Goal: Information Seeking & Learning: Learn about a topic

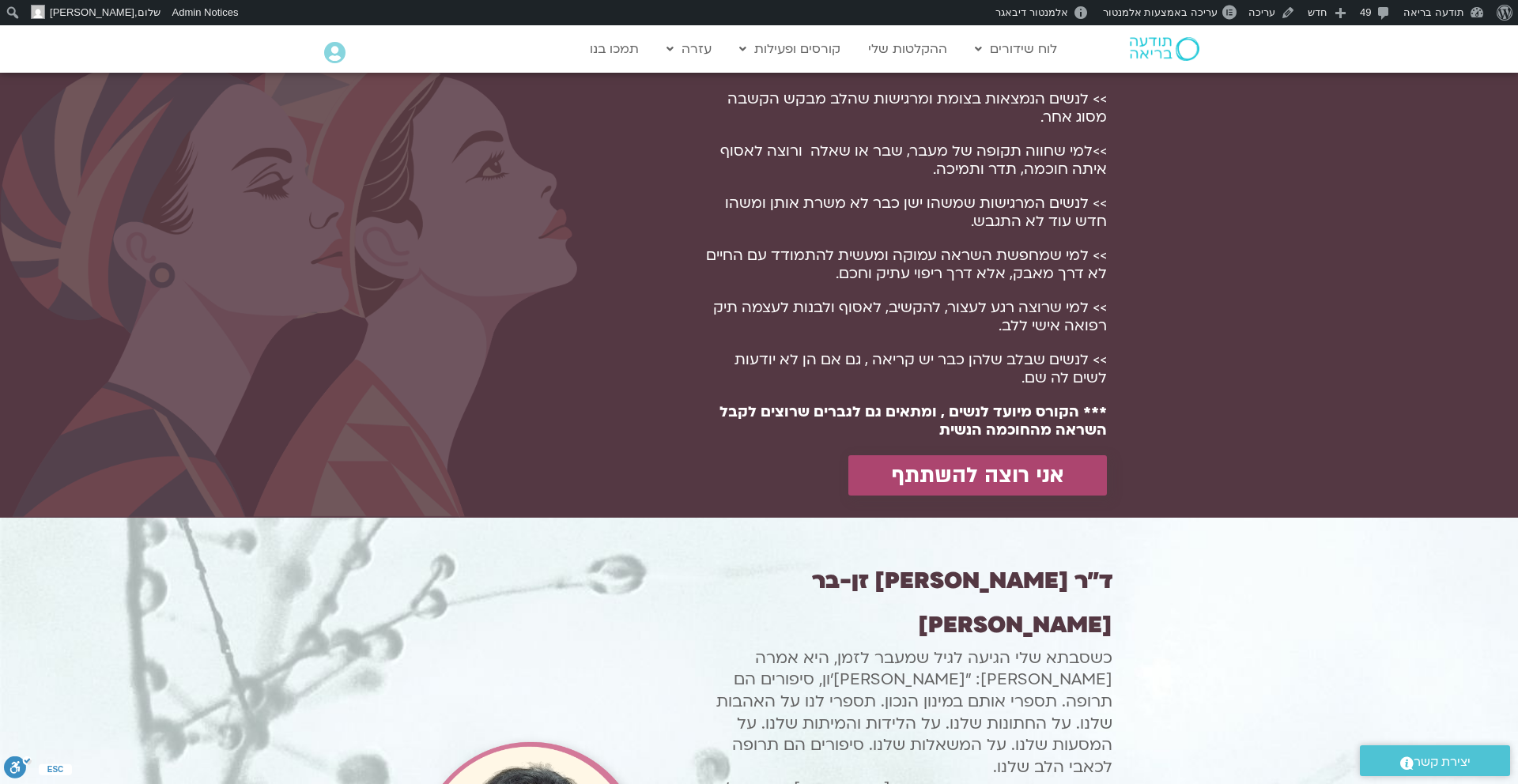
scroll to position [1097, 0]
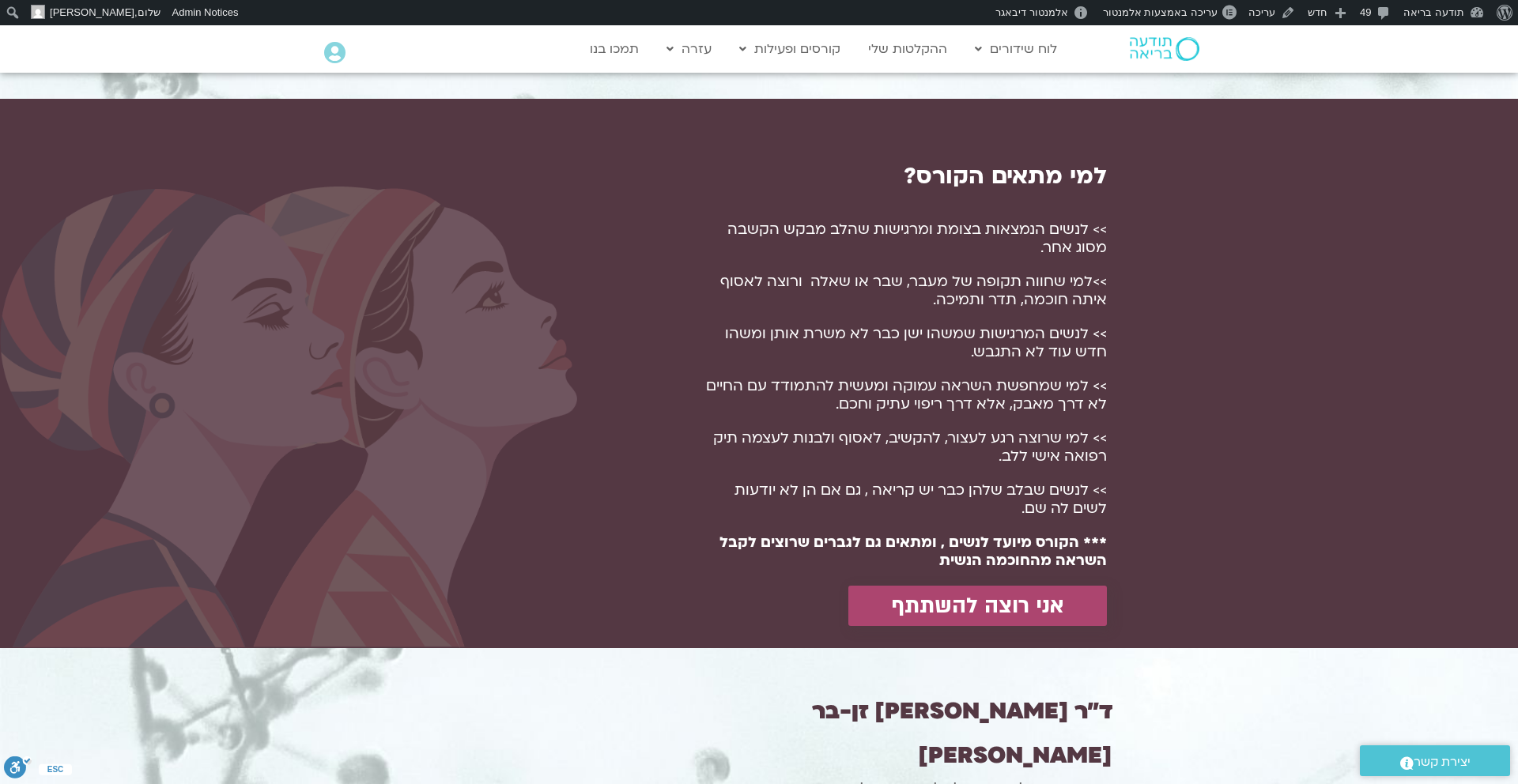
click at [1093, 280] on p ">>למי שחווה תקופה של מעבר, שבר או שאלה ורוצה לאסוף איתה חוכמה, תדר ותמיכה." at bounding box center [903, 291] width 408 height 36
drag, startPoint x: 1091, startPoint y: 282, endPoint x: 933, endPoint y: 303, distance: 159.4
click at [933, 303] on p ">>למי שחווה תקופה של מעבר, שבר או שאלה ורוצה לאסוף איתה חוכמה, תדר ותמיכה." at bounding box center [903, 291] width 408 height 36
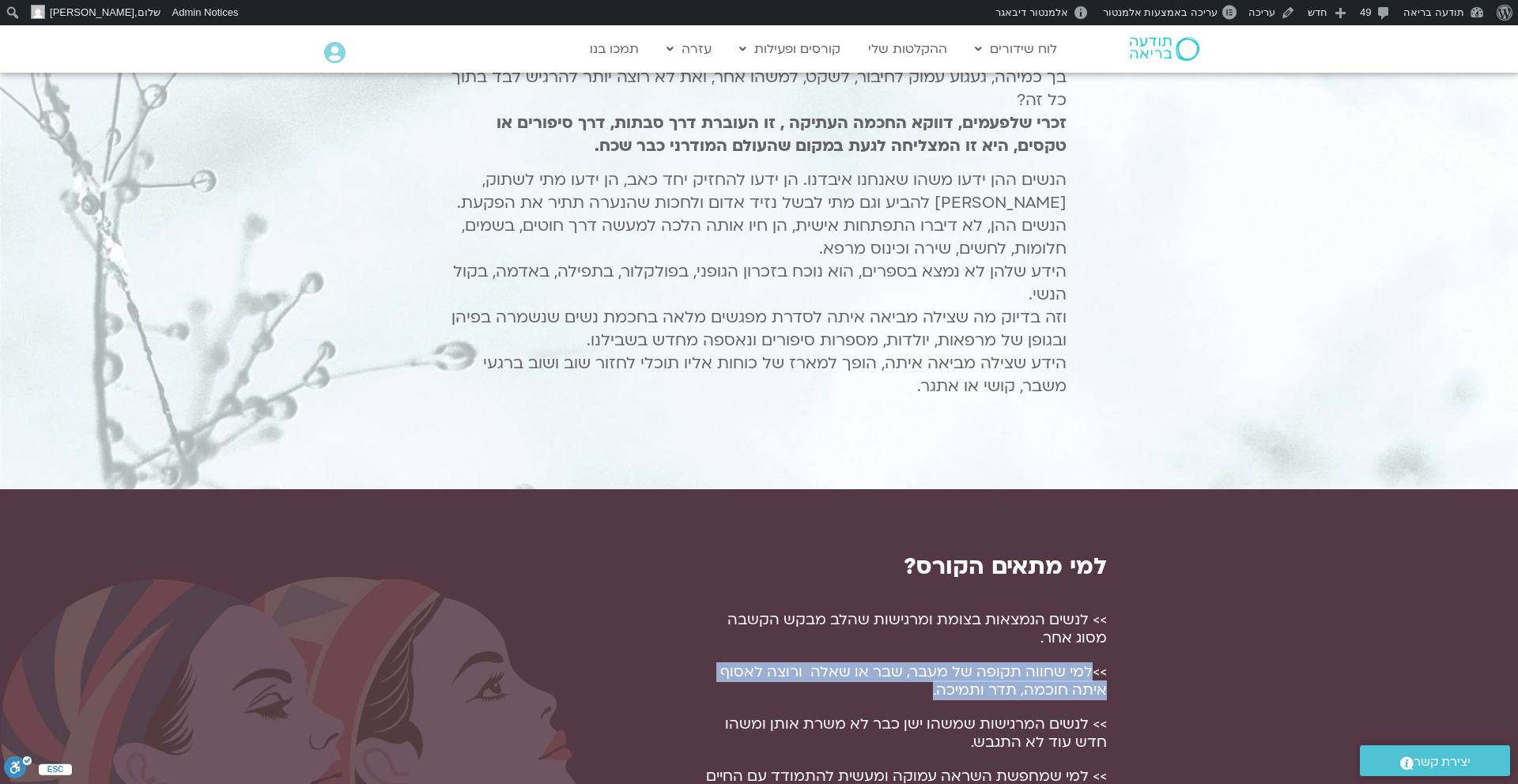
scroll to position [709, 0]
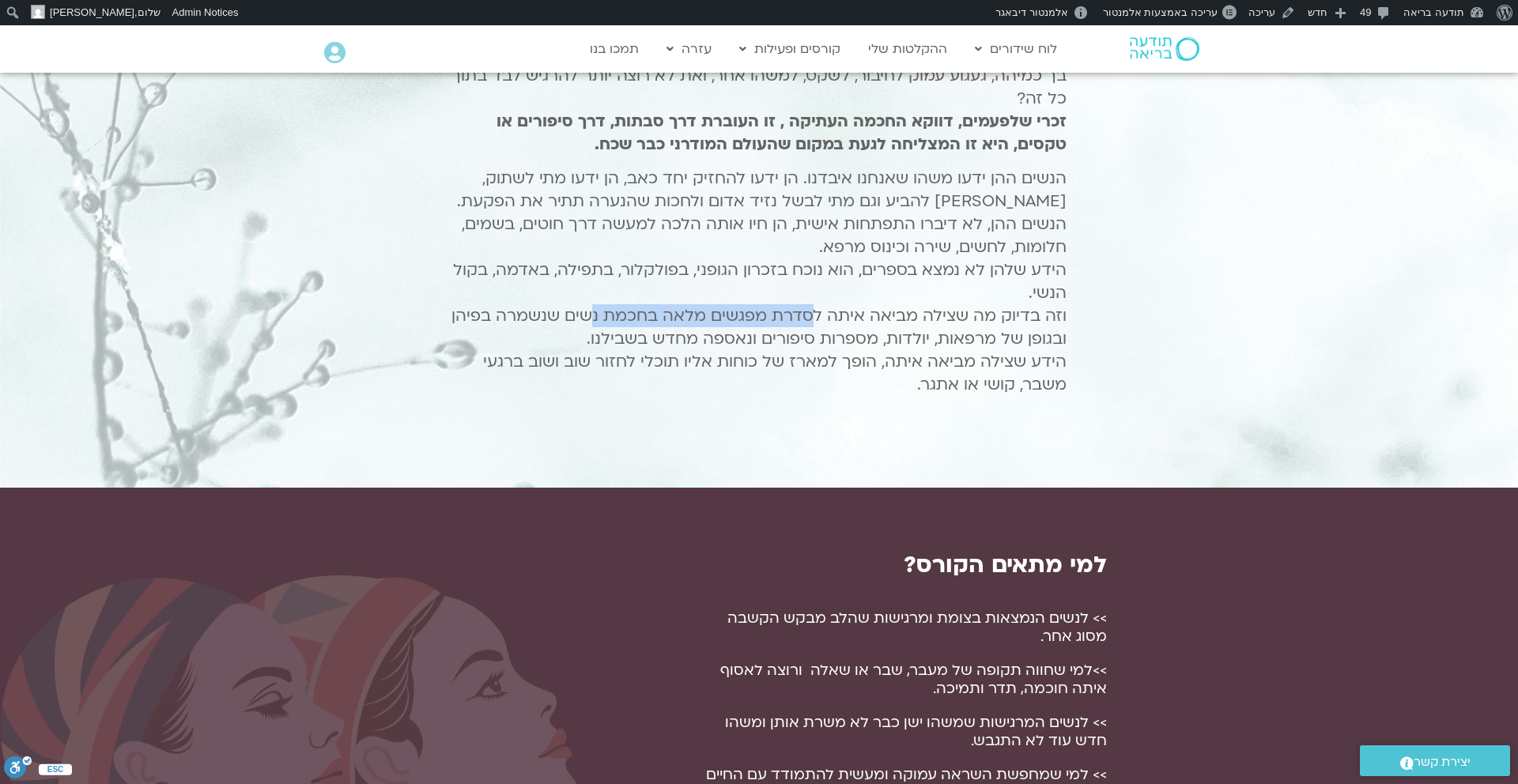
drag, startPoint x: 815, startPoint y: 313, endPoint x: 600, endPoint y: 327, distance: 215.5
click at [600, 325] on span "וזה בדיוק מה שצילה מביאה איתה לסדרת מפגשים מלאה בחכמת נשים שנשמרה בפיהן ובגופן …" at bounding box center [759, 327] width 615 height 45
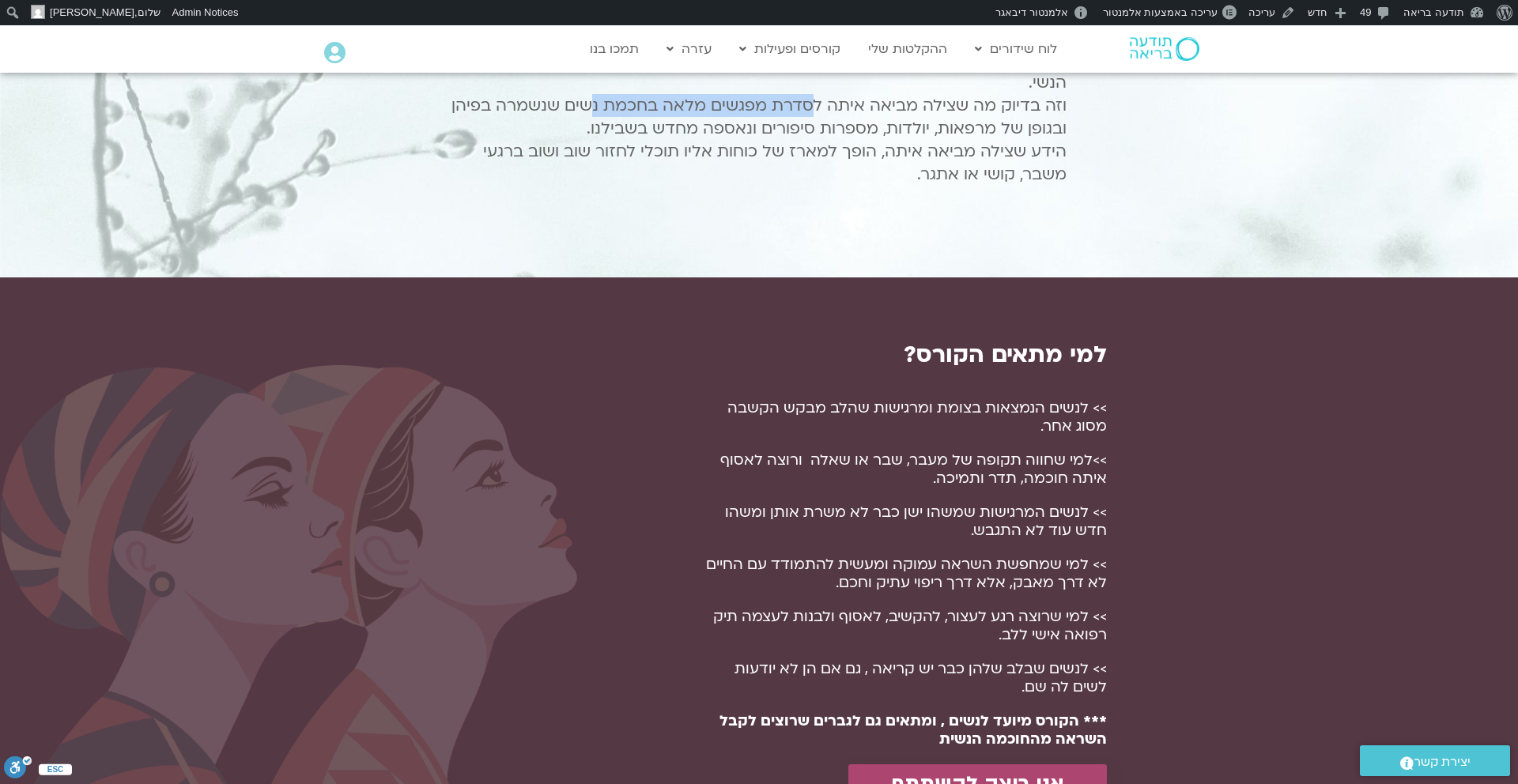
scroll to position [921, 0]
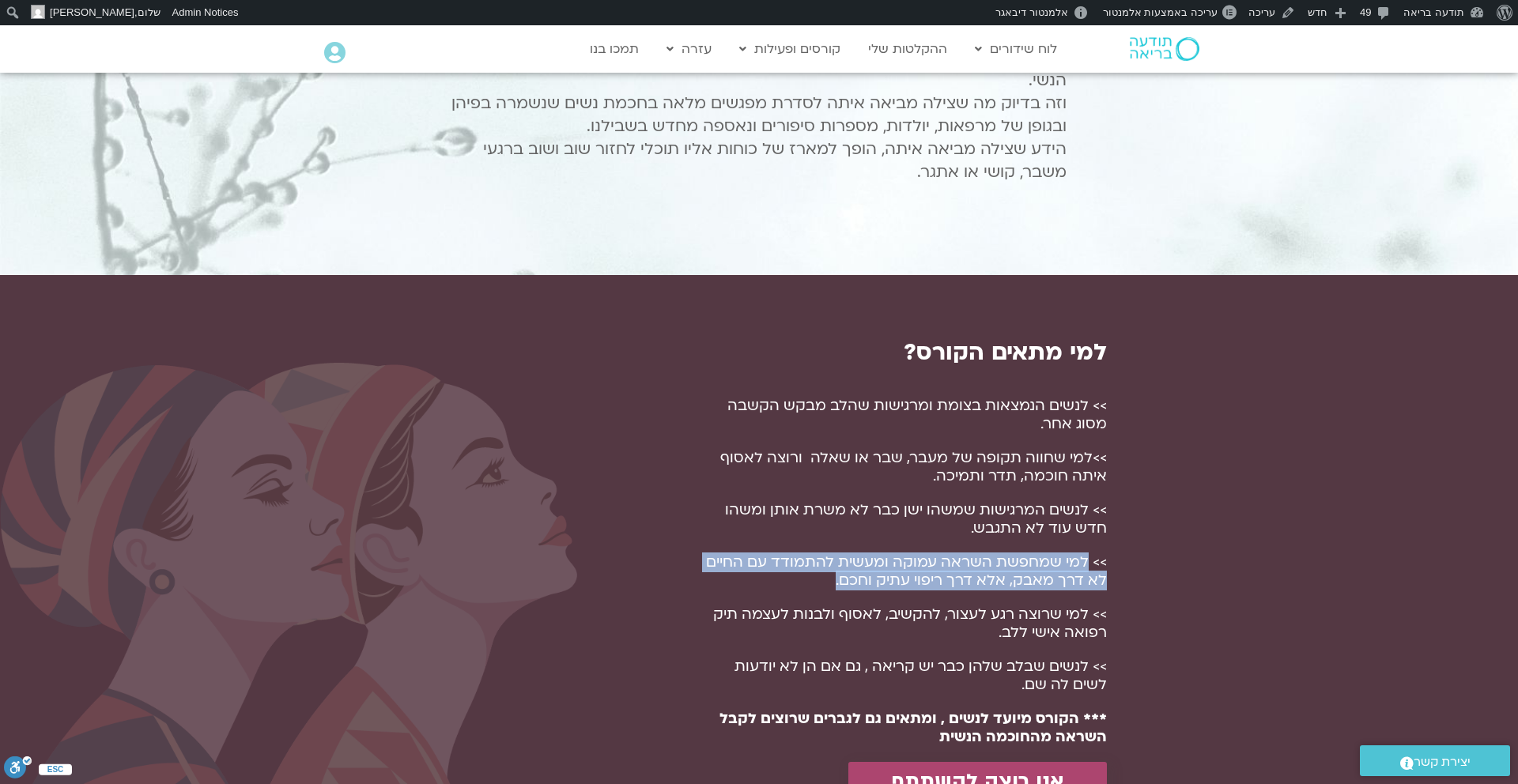
drag, startPoint x: 1087, startPoint y: 561, endPoint x: 812, endPoint y: 587, distance: 276.2
click at [812, 587] on p ">> למי שמחפשת השראה עמוקה ומעשית להתמודד עם החיים לא דרך מאבק, אלא דרך ריפוי עת…" at bounding box center [903, 571] width 408 height 36
copy p "למי שמחפשת השראה עמוקה ומעשית להתמודד עם החיים לא דרך מאבק, אלא דרך ריפוי עתיק …"
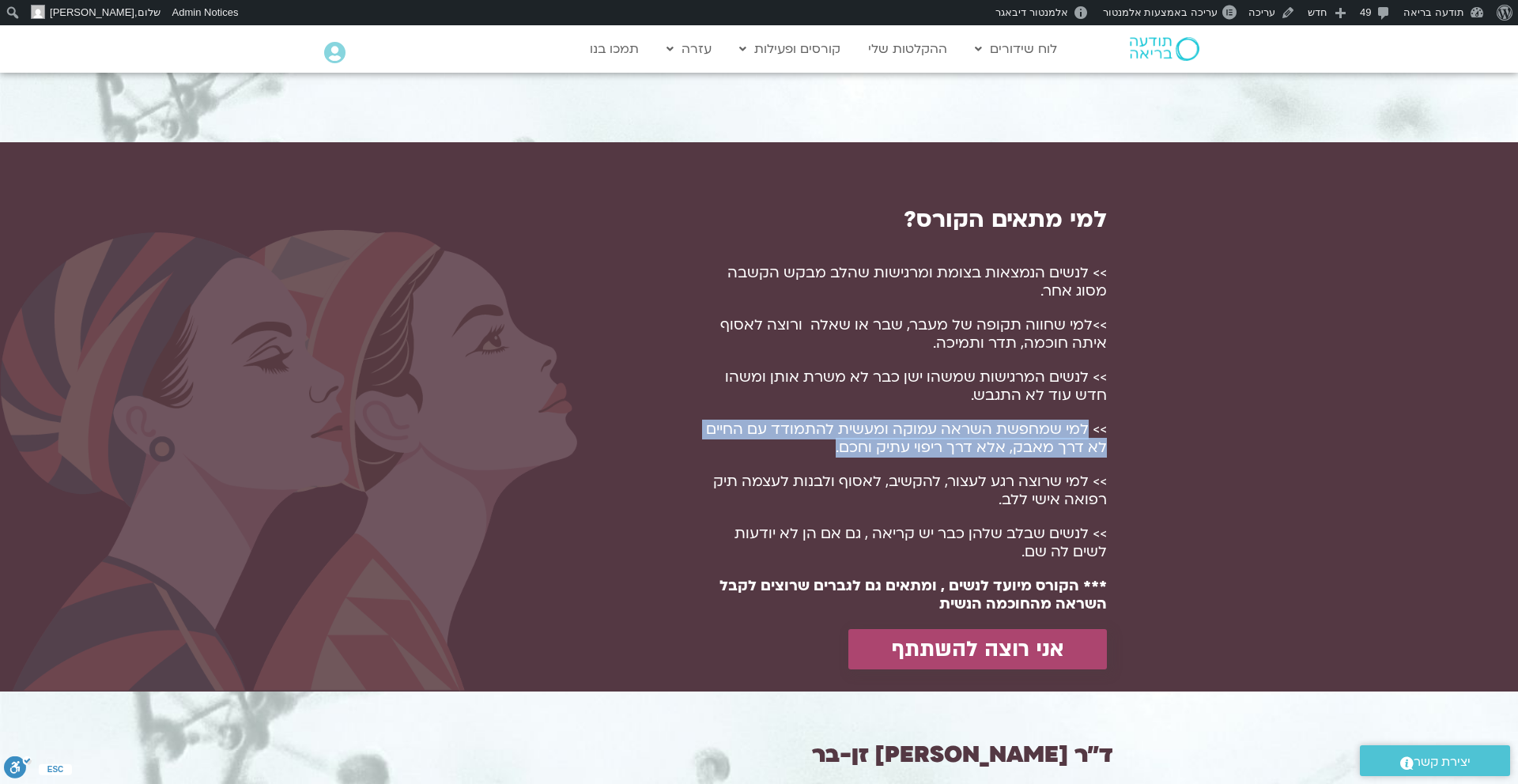
scroll to position [1053, 0]
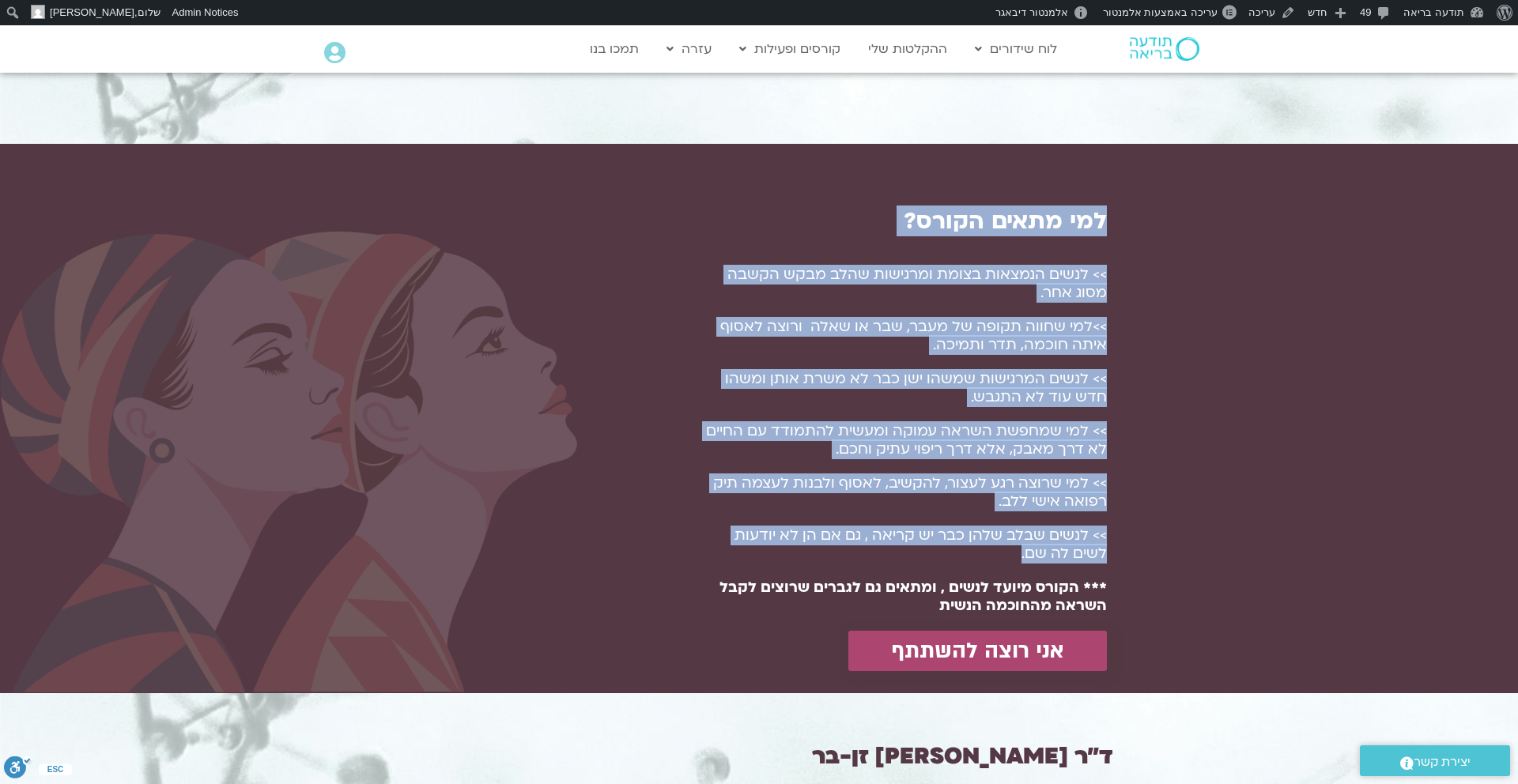
drag, startPoint x: 1118, startPoint y: 222, endPoint x: 802, endPoint y: 558, distance: 461.3
click at [802, 558] on div "למי מתאים הקורס?​ >> לנשים הנמצאות בצומת ומרגישות שהלב מבקש הקשבה מסוג אחר. >>ל…" at bounding box center [759, 419] width 1518 height 550
copy div "למי מתאים הקורס?​ >> לנשים הנמצאות בצומת ומרגישות שהלב מבקש הקשבה מסוג אחר. >>ל…"
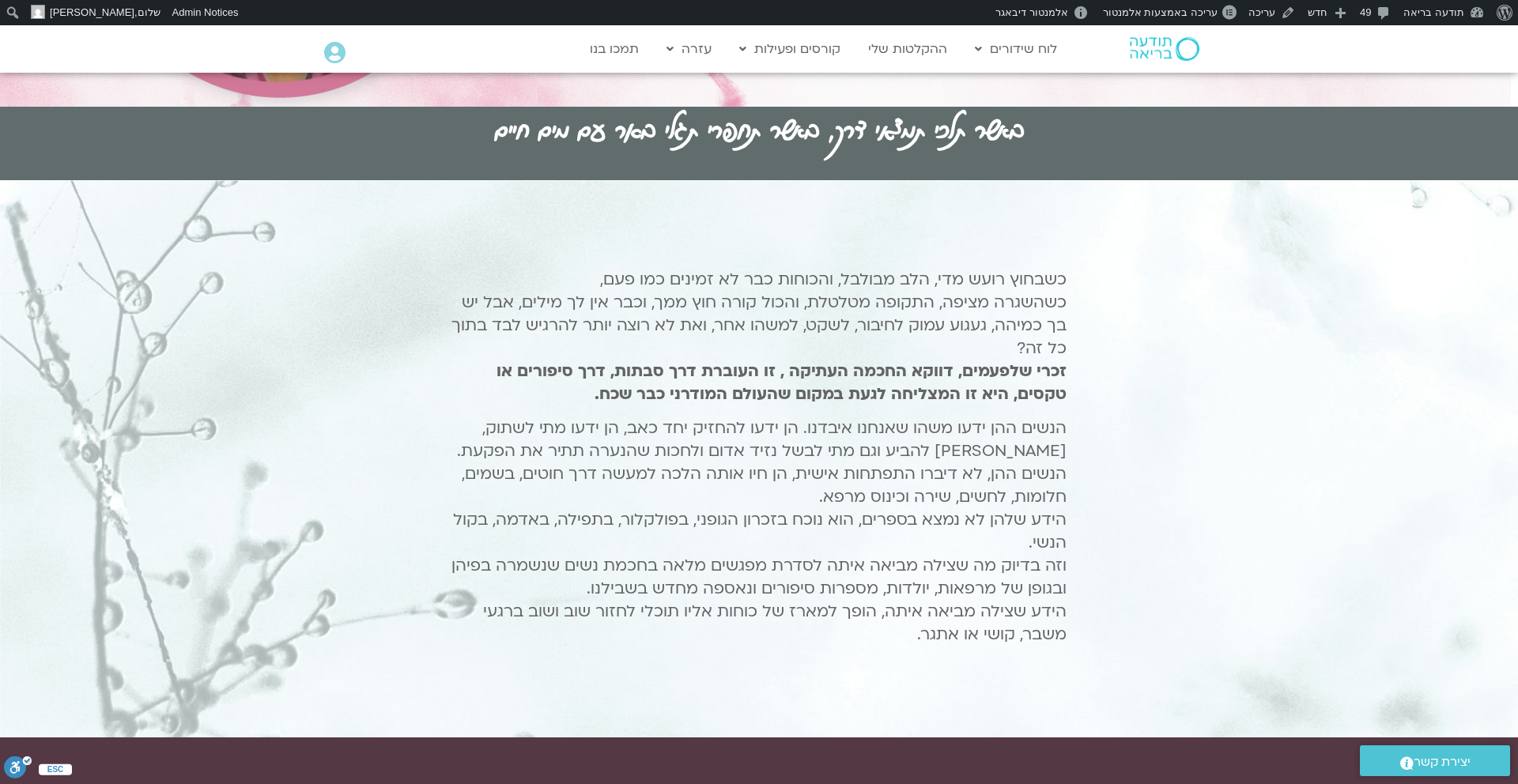
scroll to position [496, 0]
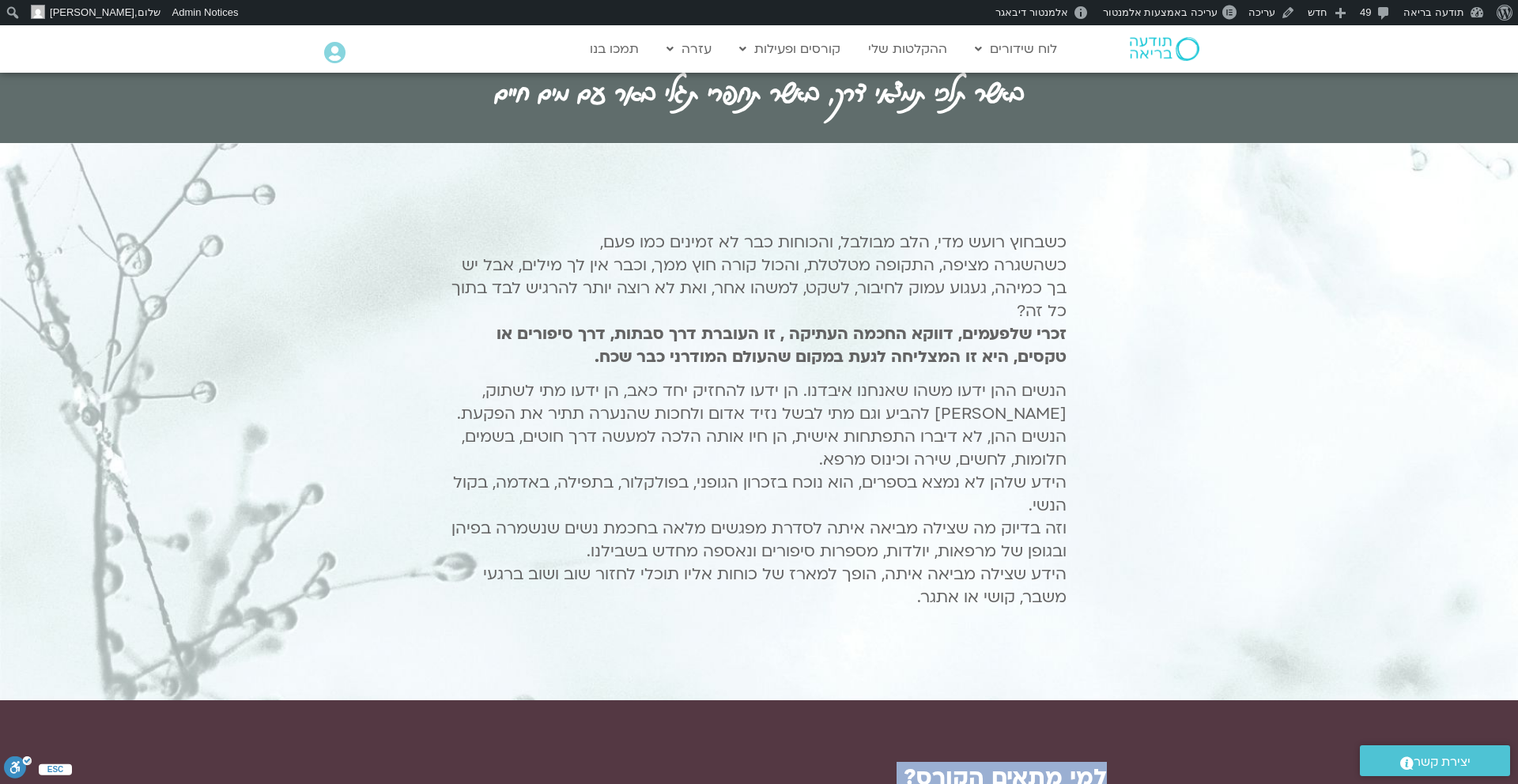
drag, startPoint x: 1064, startPoint y: 241, endPoint x: 507, endPoint y: 597, distance: 661.0
click at [507, 597] on div "כשבחוץ רועש מדי, הלב מבולבל, והכוחות כבר לא זמינים כמו פעם, כשהשגרה מציפה, התקו…" at bounding box center [759, 420] width 615 height 378
copy div "loremi dolo sit, ame consec, adipisc eli se doeius tem inc, utlabor etdol, magn…"
click at [948, 337] on b "זכרי שלפעמים, דווקא החכמה העתיקה , זו העוברת דרך סבתות, דרך סיפורים או טקסים, ה…" at bounding box center [782, 345] width 570 height 45
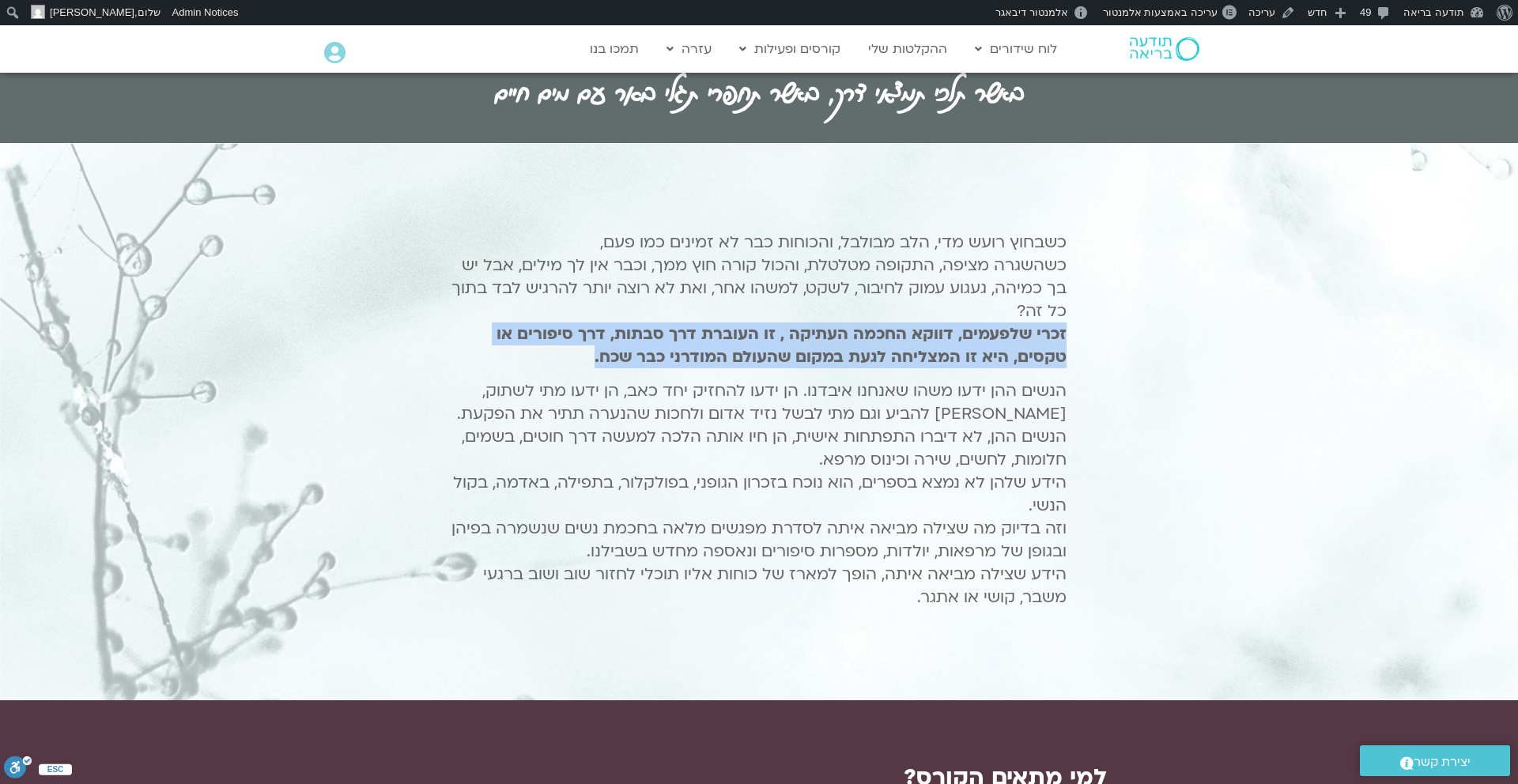
drag, startPoint x: 1078, startPoint y: 328, endPoint x: 899, endPoint y: 379, distance: 186.1
click at [899, 379] on div "כשבחוץ רועש מדי, הלב מבולבל, והכוחות כבר לא זמינים כמו פעם, כשהשגרה מציפה, התקו…" at bounding box center [759, 425] width 680 height 454
copy b "זכרי שלפעמים, דווקא החכמה העתיקה , זו העוברת דרך סבתות, דרך סיפורים או טקסים, ה…"
click at [1277, 14] on link "עריכה" at bounding box center [1271, 12] width 59 height 25
